Goal: Check status: Check status

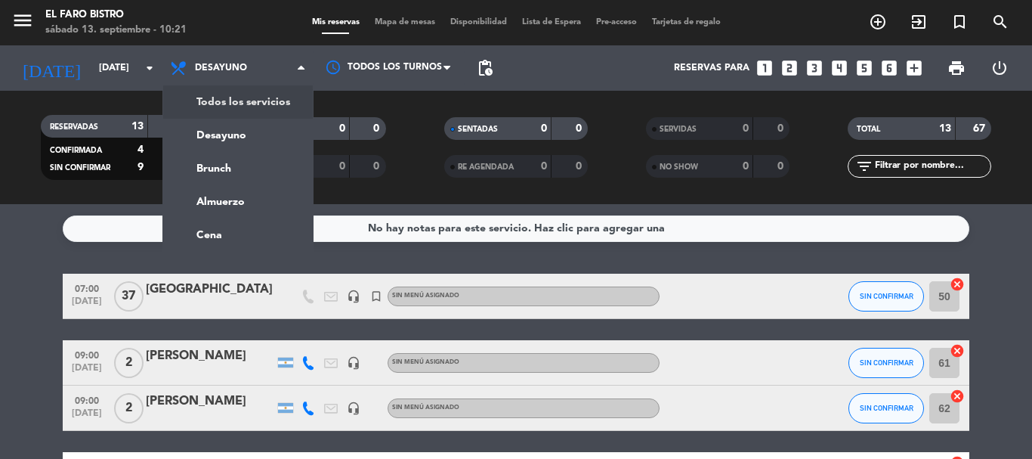
click at [205, 234] on ng-component "menu El Faro Bistro [DATE] 13. septiembre - 10:21 Mis reservas Mapa de mesas Di…" at bounding box center [516, 229] width 1032 height 459
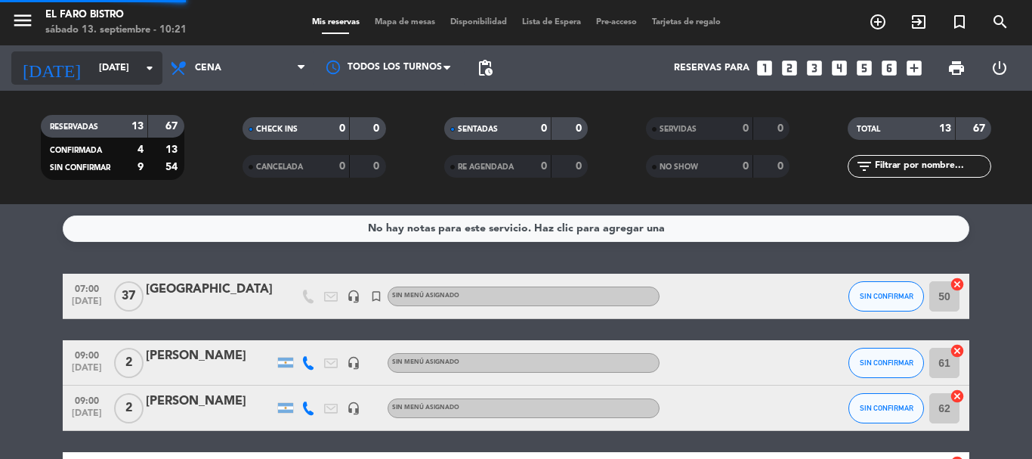
scroll to position [628, 0]
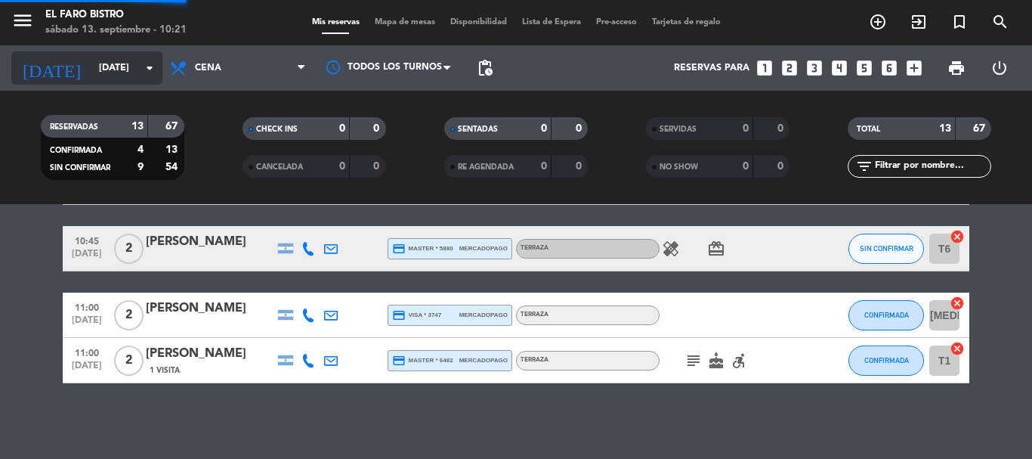
click at [109, 69] on input "[DATE]" at bounding box center [155, 68] width 128 height 26
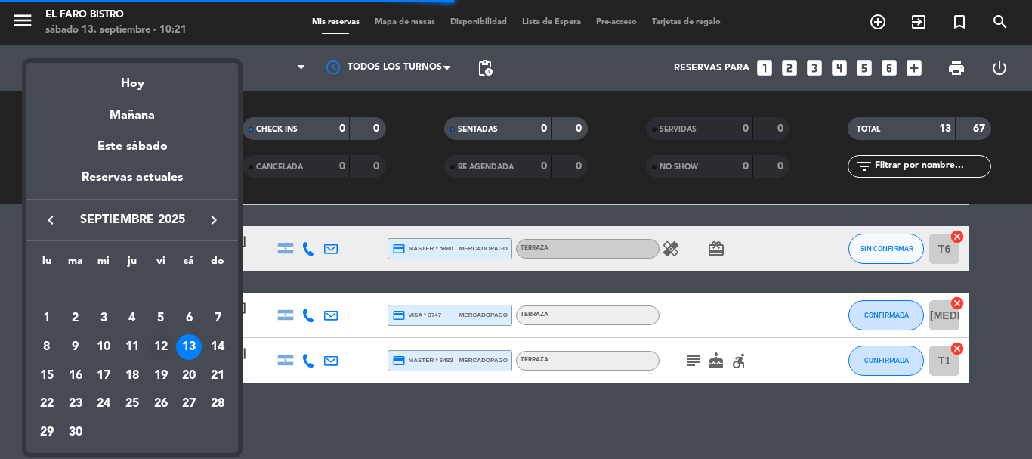
click at [156, 347] on div "12" at bounding box center [161, 347] width 26 height 26
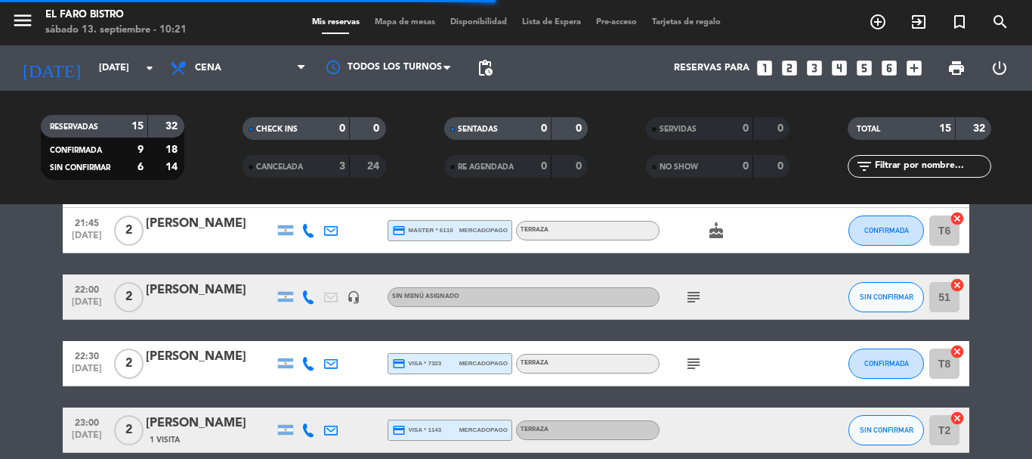
type input "[DATE]"
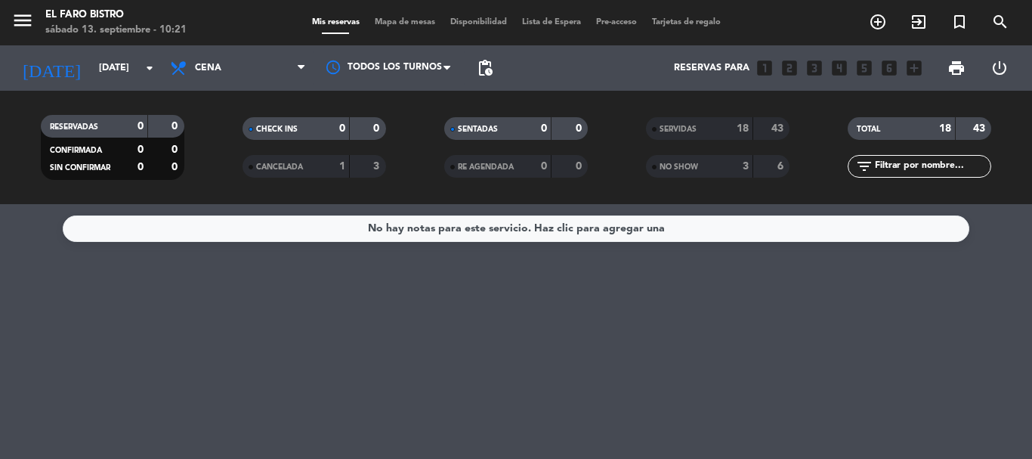
scroll to position [0, 0]
click at [290, 168] on span "CANCELADA" at bounding box center [279, 167] width 47 height 8
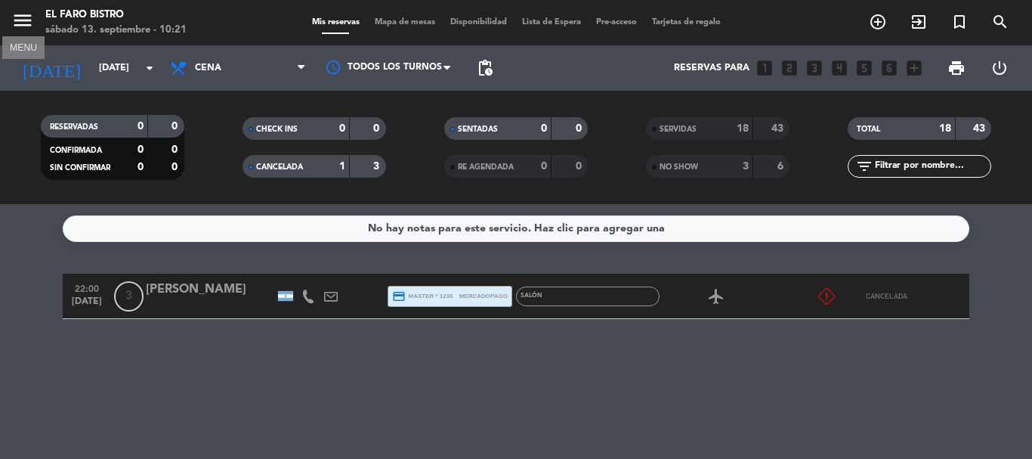
click at [25, 20] on icon "menu" at bounding box center [22, 20] width 23 height 23
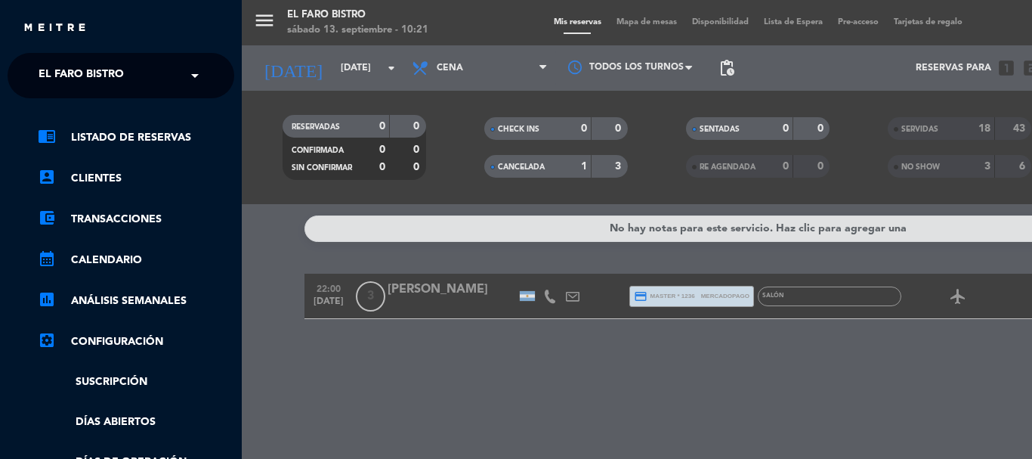
drag, startPoint x: 141, startPoint y: 81, endPoint x: 131, endPoint y: 102, distance: 23.6
click at [140, 80] on div "× El Faro Bistro" at bounding box center [89, 76] width 114 height 32
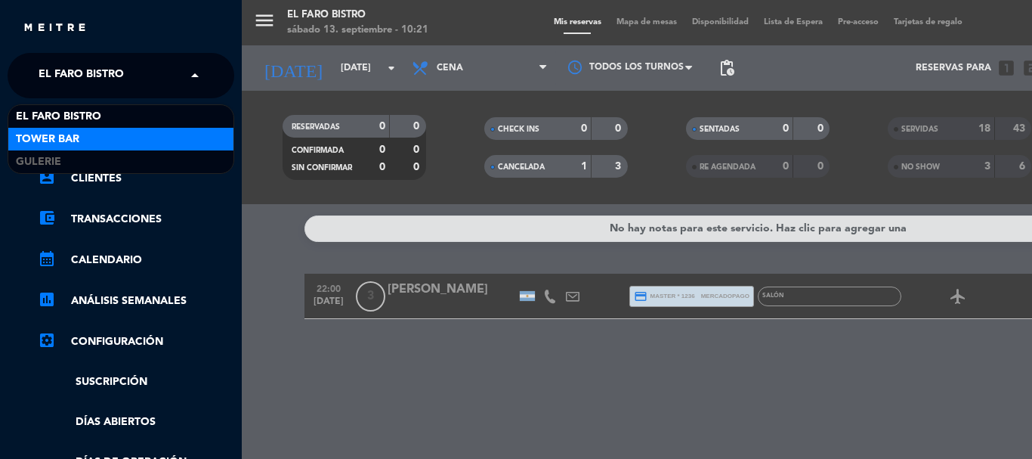
click at [94, 144] on div "Tower Bar" at bounding box center [120, 139] width 225 height 23
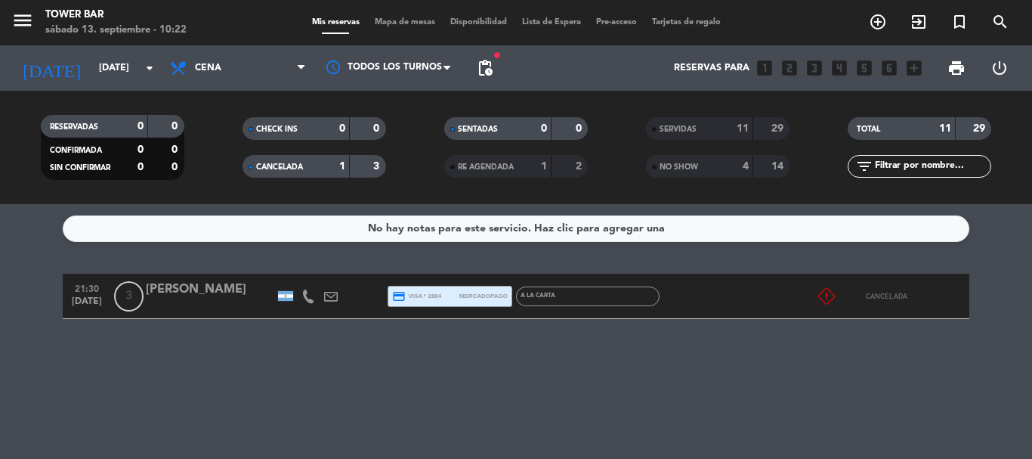
click at [214, 286] on div "[PERSON_NAME]" at bounding box center [210, 289] width 128 height 20
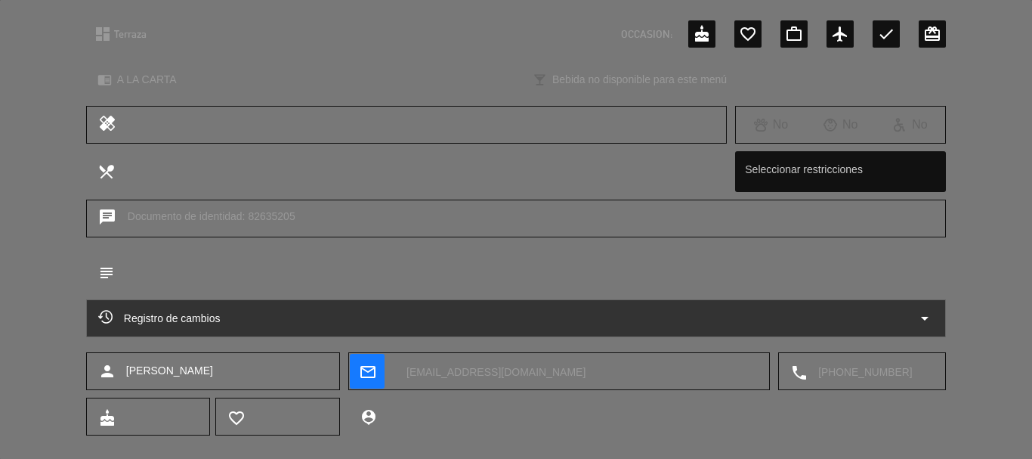
scroll to position [189, 0]
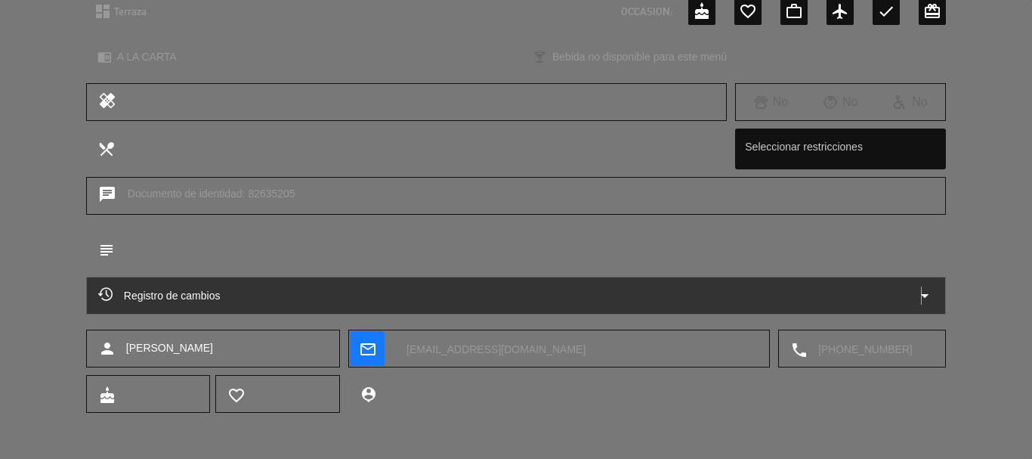
click at [922, 301] on icon "arrow_drop_down" at bounding box center [924, 295] width 18 height 18
click at [926, 292] on icon "arrow_drop_down" at bounding box center [924, 295] width 18 height 18
click at [924, 297] on icon "arrow_drop_down" at bounding box center [924, 295] width 18 height 18
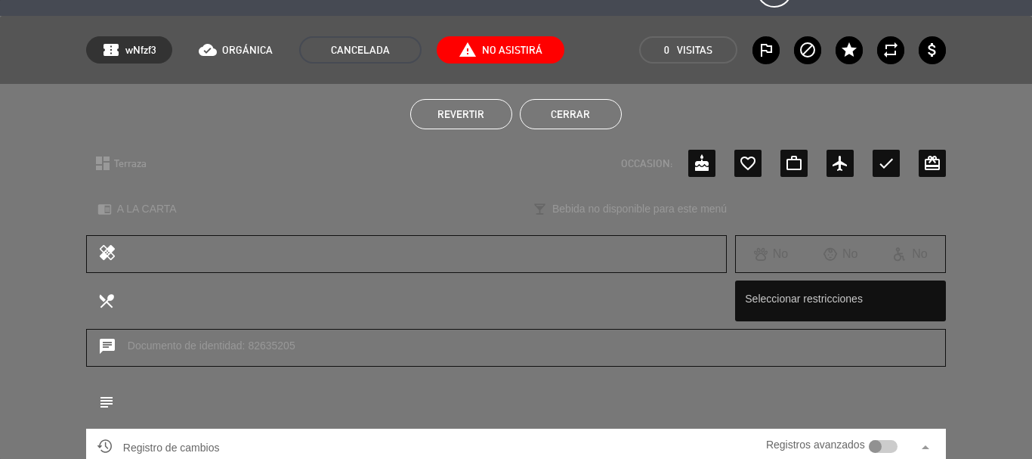
scroll to position [0, 0]
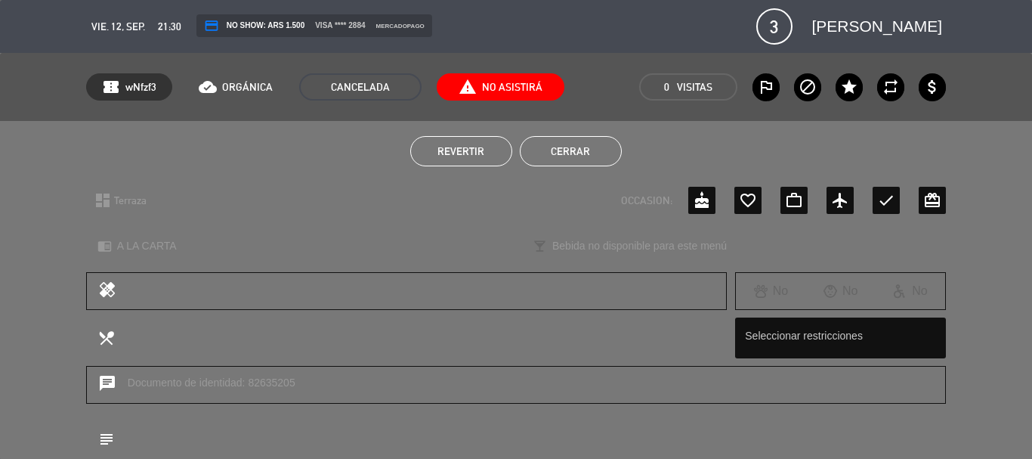
drag, startPoint x: 856, startPoint y: 19, endPoint x: 521, endPoint y: 205, distance: 383.1
click at [521, 205] on div "dashboard Terraza arrow_drop_down border_all OCCASION: cake favorite_border wor…" at bounding box center [516, 200] width 860 height 38
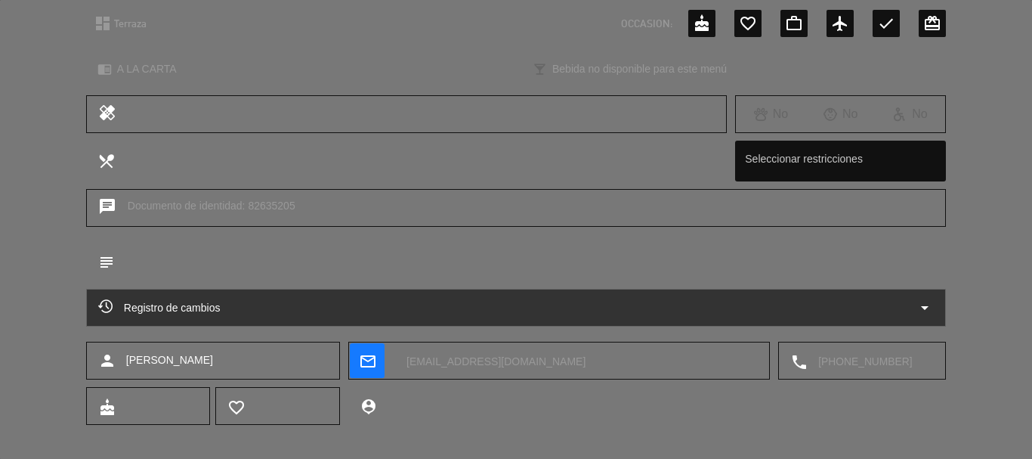
scroll to position [189, 0]
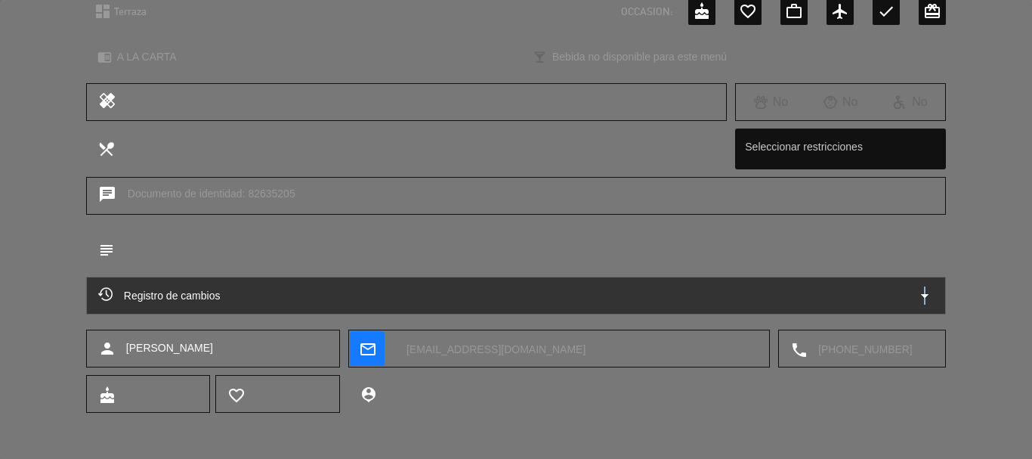
click at [925, 292] on icon "arrow_drop_down" at bounding box center [924, 295] width 18 height 18
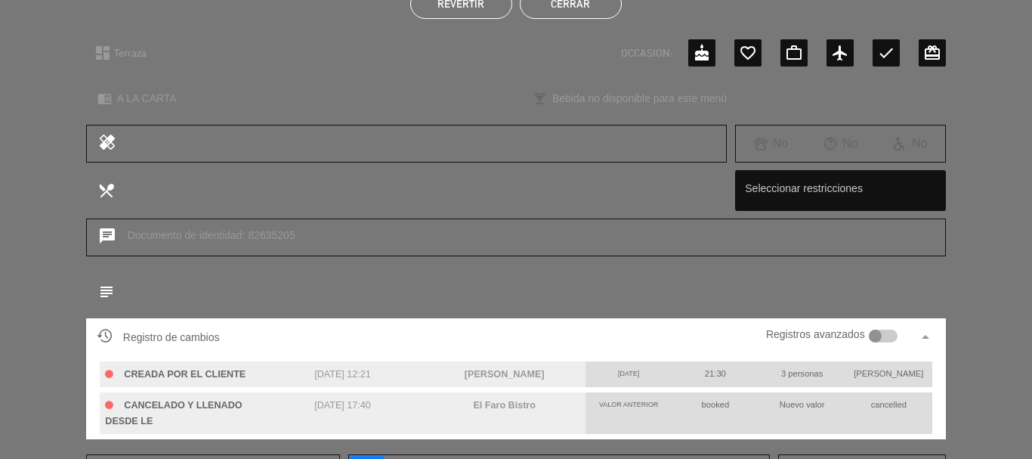
scroll to position [0, 0]
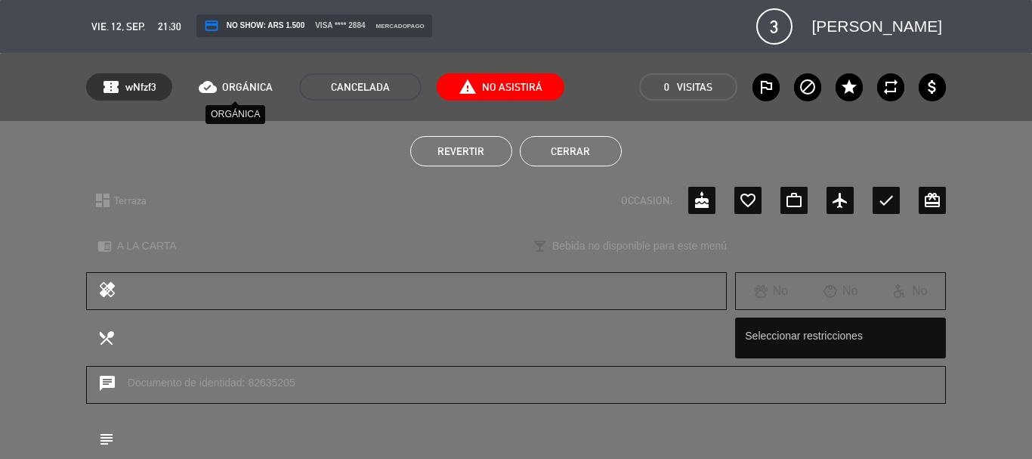
click at [582, 148] on button "Cerrar" at bounding box center [571, 151] width 102 height 30
